Goal: Register for event/course

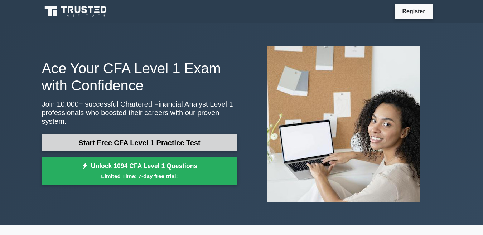
click at [212, 137] on link "Start Free CFA Level 1 Practice Test" at bounding box center [140, 142] width 196 height 17
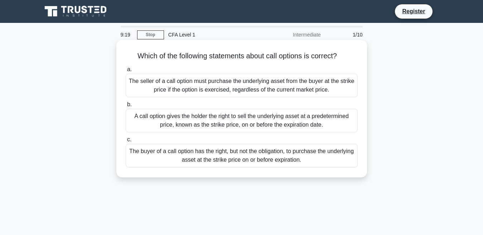
click at [262, 160] on div "The buyer of a call option has the right, but not the obligation, to purchase t…" at bounding box center [242, 156] width 232 height 24
click at [126, 142] on input "c. The buyer of a call option has the right, but not the obligation, to purchas…" at bounding box center [126, 140] width 0 height 5
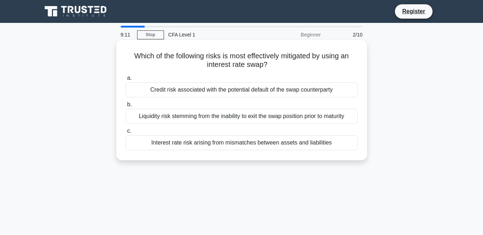
click at [257, 115] on div "Liquidity risk stemming from the inability to exit the swap position prior to m…" at bounding box center [242, 116] width 232 height 15
click at [126, 107] on input "b. Liquidity risk stemming from the inability to exit the swap position prior t…" at bounding box center [126, 104] width 0 height 5
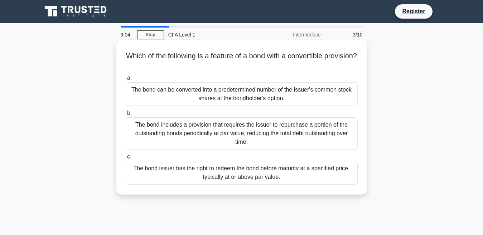
click at [255, 128] on div "The bond includes a provision that requires the issuer to repurchase a portion …" at bounding box center [242, 133] width 232 height 32
click at [126, 116] on input "b. The bond includes a provision that requires the issuer to repurchase a porti…" at bounding box center [126, 113] width 0 height 5
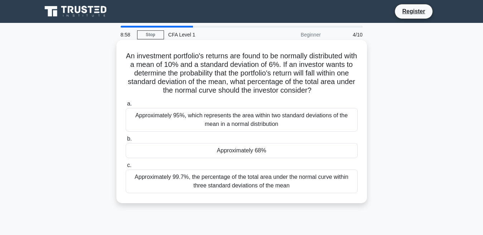
click at [266, 178] on div "Approximately 99.7%, the percentage of the total area under the normal curve wi…" at bounding box center [242, 182] width 232 height 24
click at [126, 168] on input "c. Approximately 99.7%, the percentage of the total area under the normal curve…" at bounding box center [126, 165] width 0 height 5
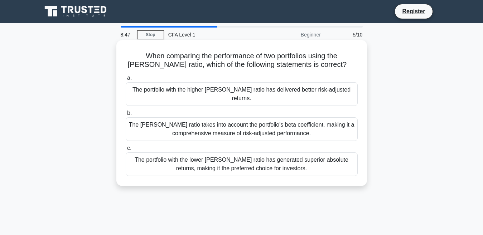
click at [319, 89] on div "The portfolio with the higher Sharpe ratio has delivered better risk-adjusted r…" at bounding box center [242, 94] width 232 height 24
click at [126, 81] on input "a. The portfolio with the higher Sharpe ratio has delivered better risk-adjuste…" at bounding box center [126, 78] width 0 height 5
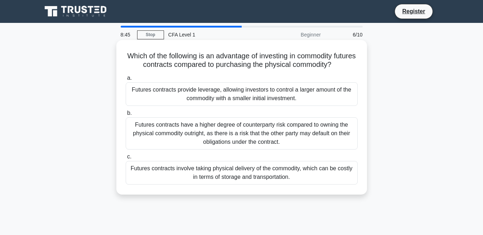
click at [300, 134] on div "Futures contracts have a higher degree of counterparty risk compared to owning …" at bounding box center [242, 133] width 232 height 32
click at [126, 116] on input "b. Futures contracts have a higher degree of counterparty risk compared to owni…" at bounding box center [126, 113] width 0 height 5
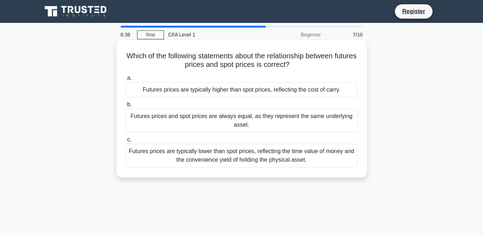
click at [299, 153] on div "Futures prices are typically lower than spot prices, reflecting the time value …" at bounding box center [242, 156] width 232 height 24
click at [126, 142] on input "c. Futures prices are typically lower than spot prices, reflecting the time val…" at bounding box center [126, 140] width 0 height 5
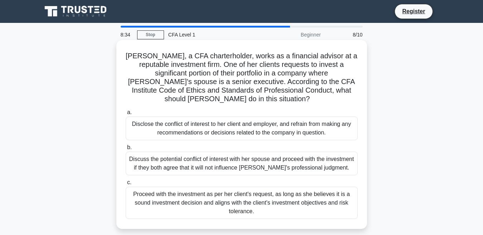
click at [280, 201] on div "Proceed with the investment as per her client's request, as long as she believe…" at bounding box center [242, 203] width 232 height 32
click at [126, 185] on input "c. Proceed with the investment as per her client's request, as long as she beli…" at bounding box center [126, 182] width 0 height 5
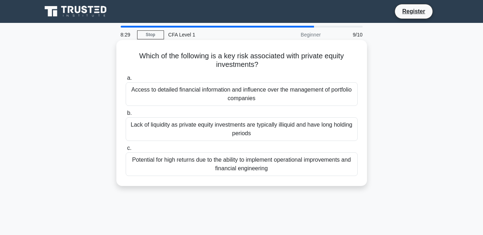
click at [272, 134] on div "Lack of liquidity as private equity investments are typically illiquid and have…" at bounding box center [242, 129] width 232 height 24
click at [126, 116] on input "b. Lack of liquidity as private equity investments are typically illiquid and h…" at bounding box center [126, 113] width 0 height 5
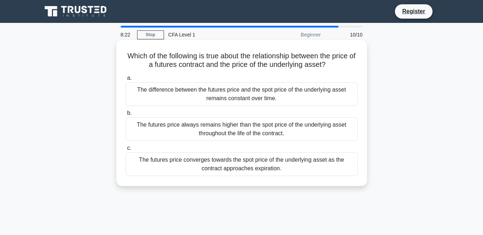
click at [241, 97] on div "The difference between the futures price and the spot price of the underlying a…" at bounding box center [242, 94] width 232 height 24
click at [126, 81] on input "a. The difference between the futures price and the spot price of the underlyin…" at bounding box center [126, 78] width 0 height 5
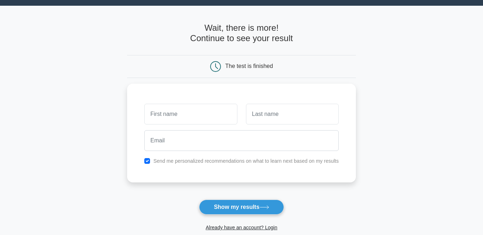
scroll to position [23, 0]
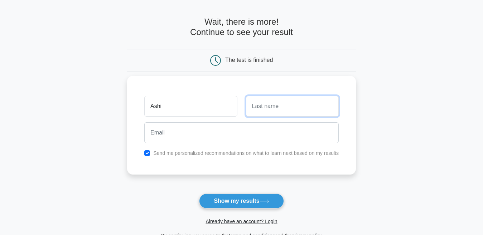
click at [263, 109] on input "text" at bounding box center [292, 106] width 93 height 21
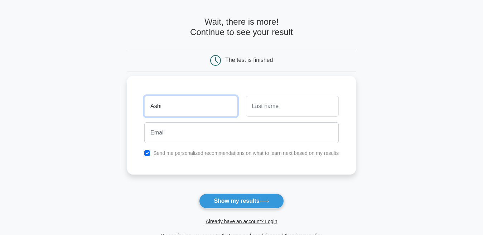
click at [215, 109] on input "Ashi" at bounding box center [190, 106] width 93 height 21
type input "Ashish"
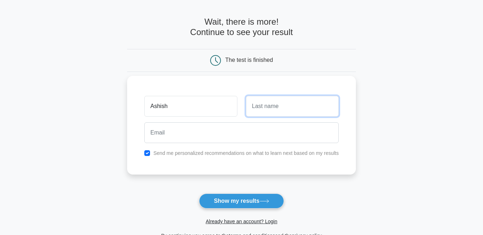
click at [263, 110] on input "text" at bounding box center [292, 106] width 93 height 21
type input "Rajput"
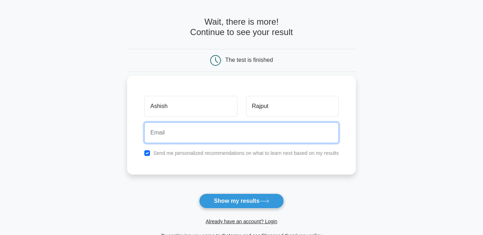
click at [203, 133] on input "email" at bounding box center [241, 132] width 194 height 21
type input "[EMAIL_ADDRESS][DOMAIN_NAME]"
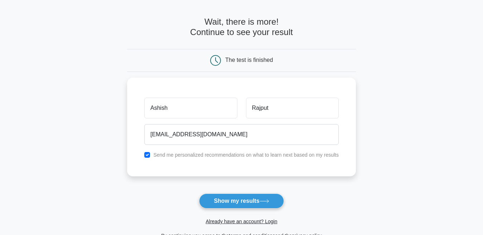
click at [228, 197] on button "Show my results" at bounding box center [241, 201] width 85 height 15
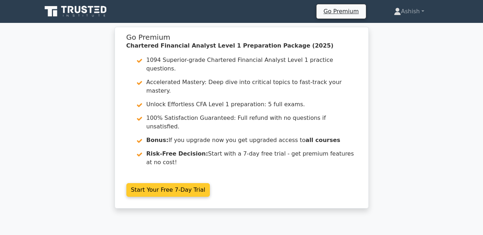
click at [182, 183] on link "Start Your Free 7-Day Trial" at bounding box center [168, 190] width 84 height 14
